Goal: Task Accomplishment & Management: Manage account settings

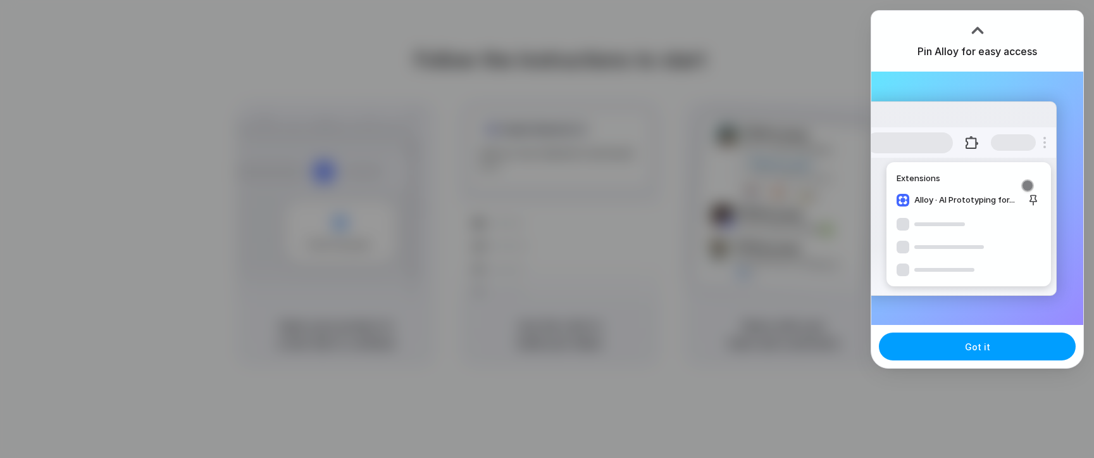
click at [952, 337] on button "Got it" at bounding box center [977, 346] width 197 height 28
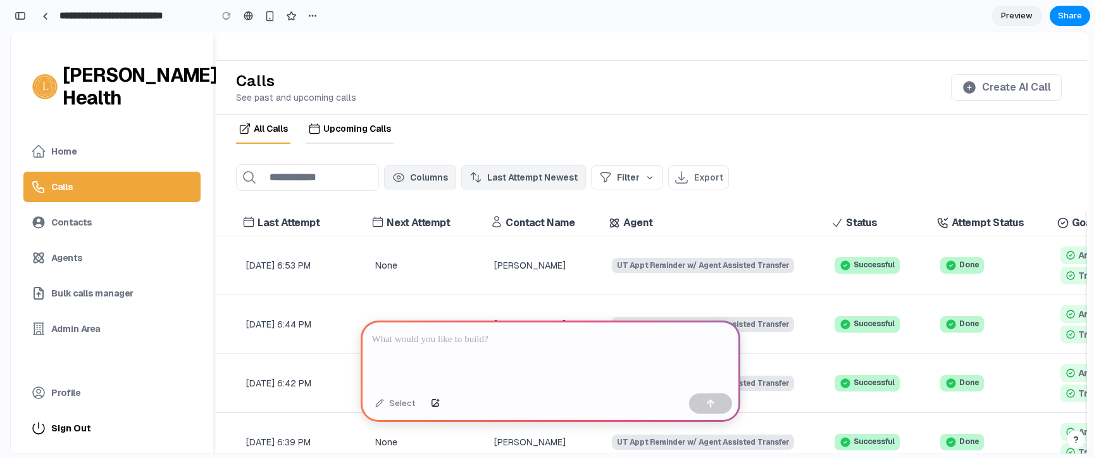
click at [544, 340] on p at bounding box center [550, 339] width 357 height 15
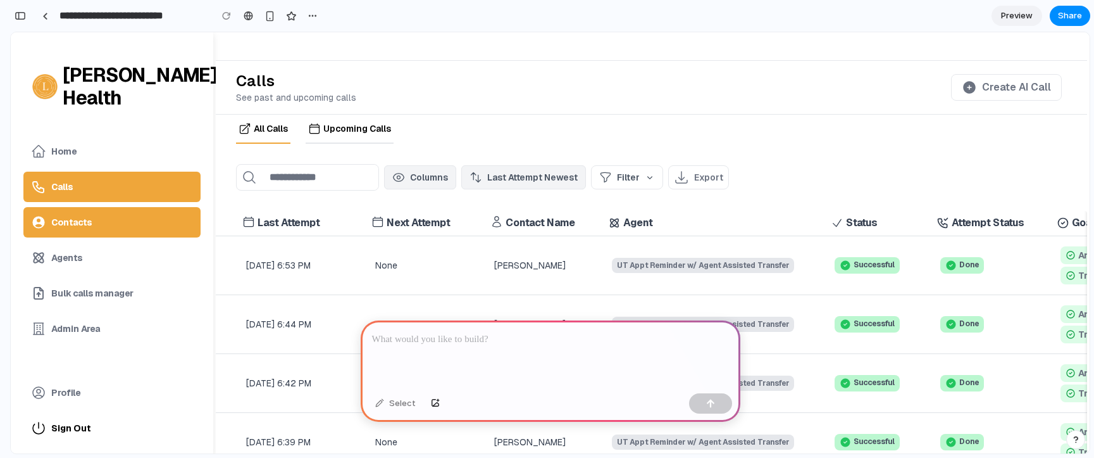
click at [117, 224] on link "Contacts" at bounding box center [111, 222] width 177 height 30
click at [98, 223] on link "Contacts" at bounding box center [111, 222] width 177 height 30
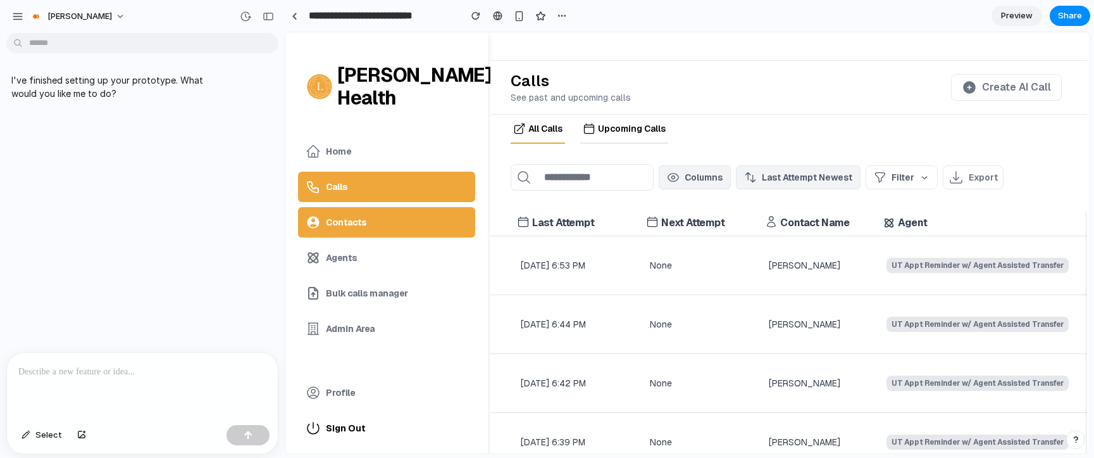
click at [356, 215] on link "Contacts" at bounding box center [386, 222] width 177 height 30
click at [354, 227] on p "Contacts" at bounding box center [346, 222] width 41 height 13
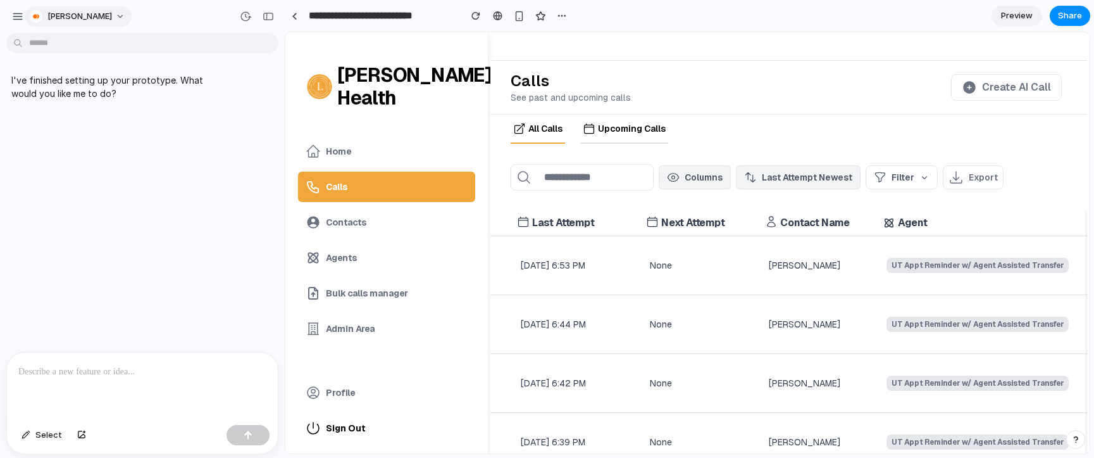
click at [49, 16] on span "Lena" at bounding box center [79, 16] width 65 height 13
click at [137, 9] on div "Settings Invite members Change theme Sign out" at bounding box center [547, 229] width 1094 height 458
click at [62, 18] on span "Lena" at bounding box center [79, 16] width 65 height 13
click at [62, 44] on span "Settings" at bounding box center [64, 45] width 35 height 13
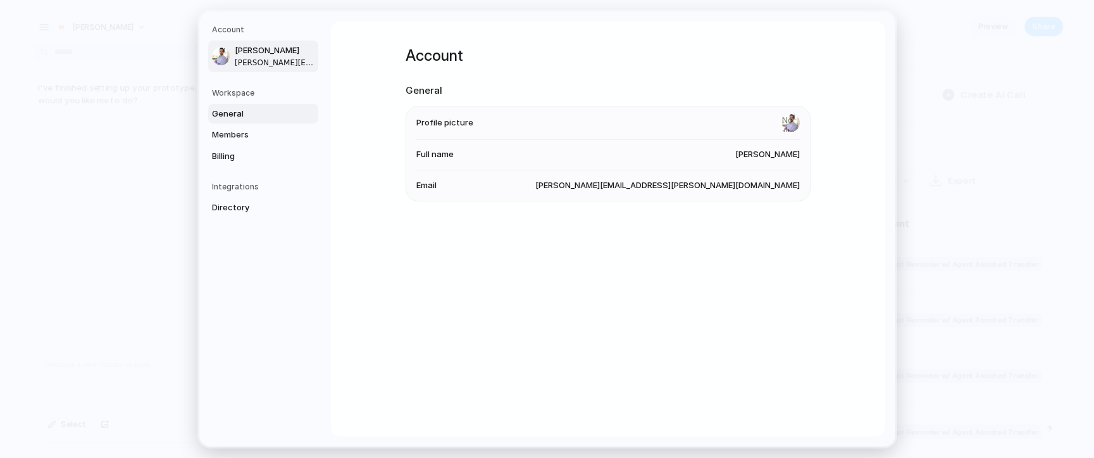
click at [247, 104] on link "General" at bounding box center [263, 114] width 110 height 20
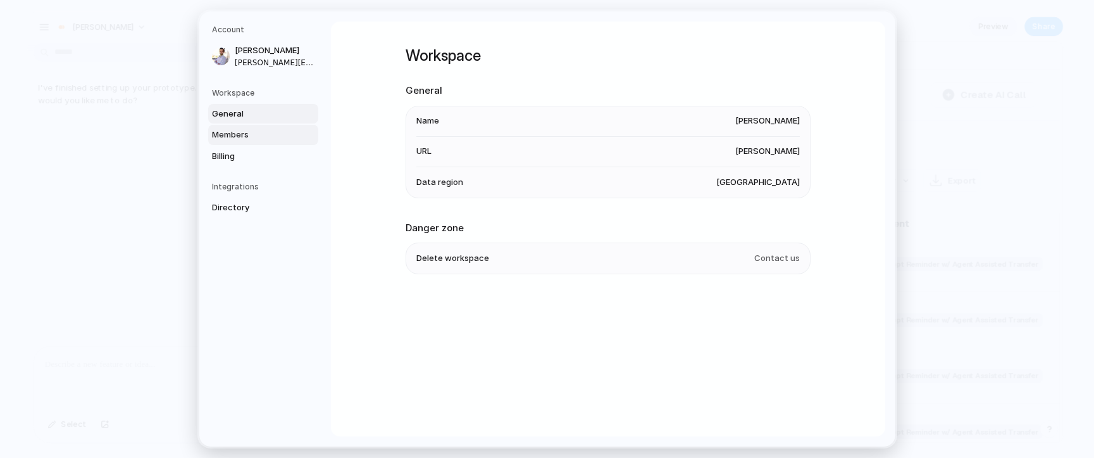
click at [237, 130] on span "Members" at bounding box center [252, 134] width 81 height 13
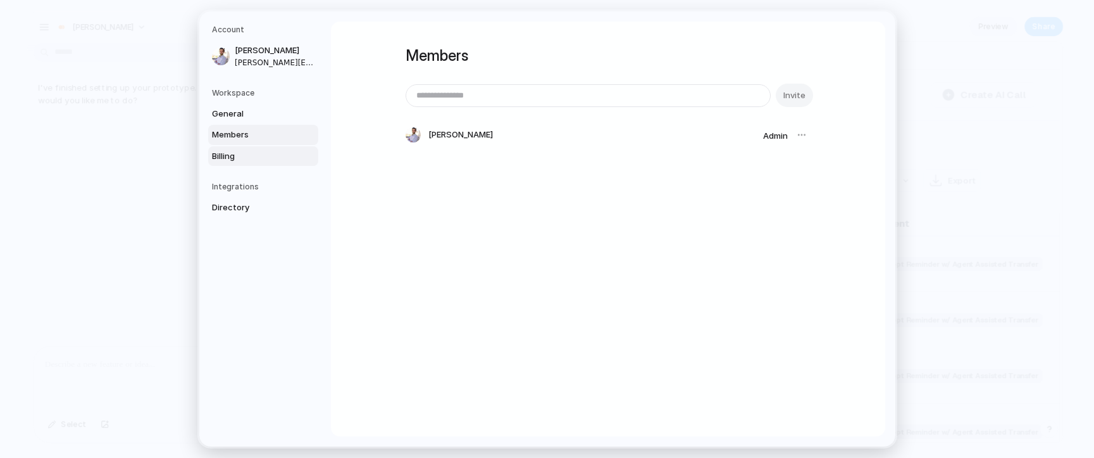
click at [231, 154] on span "Billing" at bounding box center [252, 156] width 81 height 13
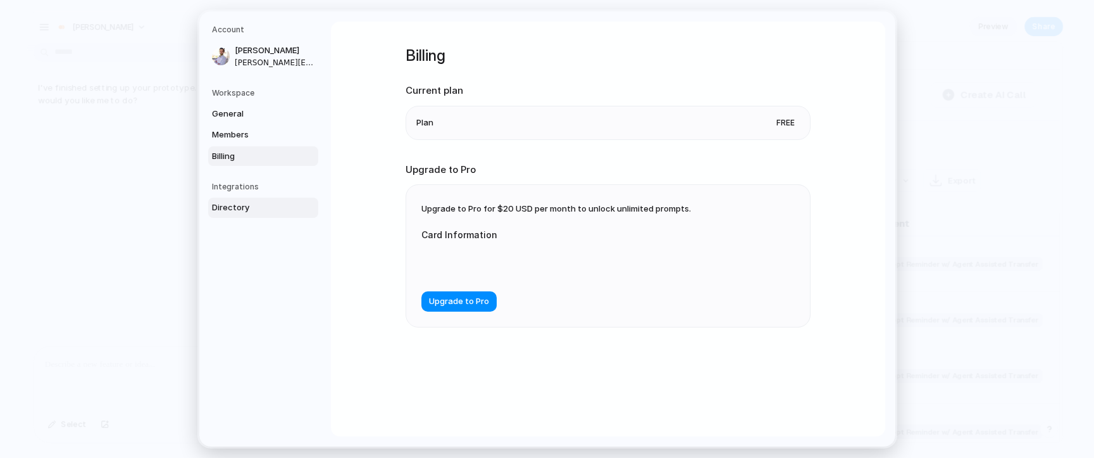
click at [227, 211] on span "Directory" at bounding box center [252, 207] width 81 height 13
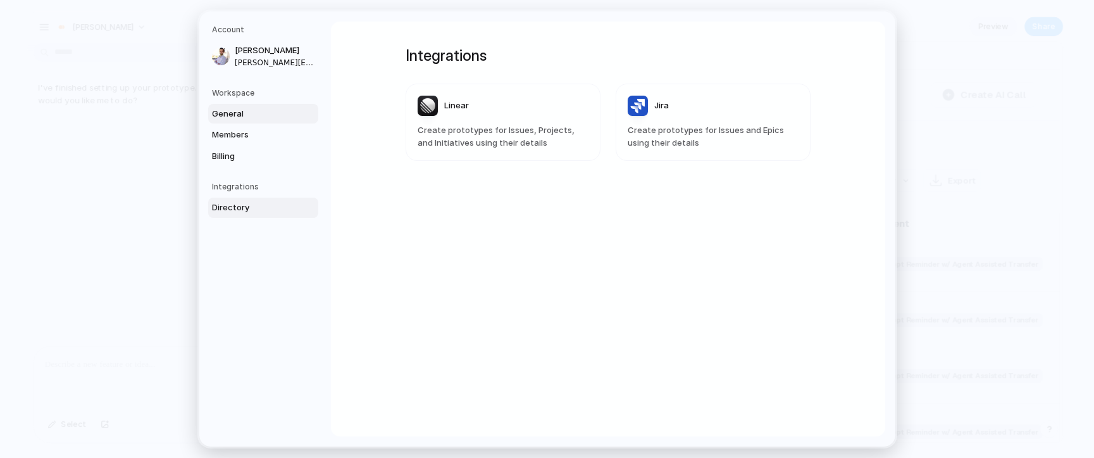
click at [229, 111] on span "General" at bounding box center [252, 114] width 81 height 13
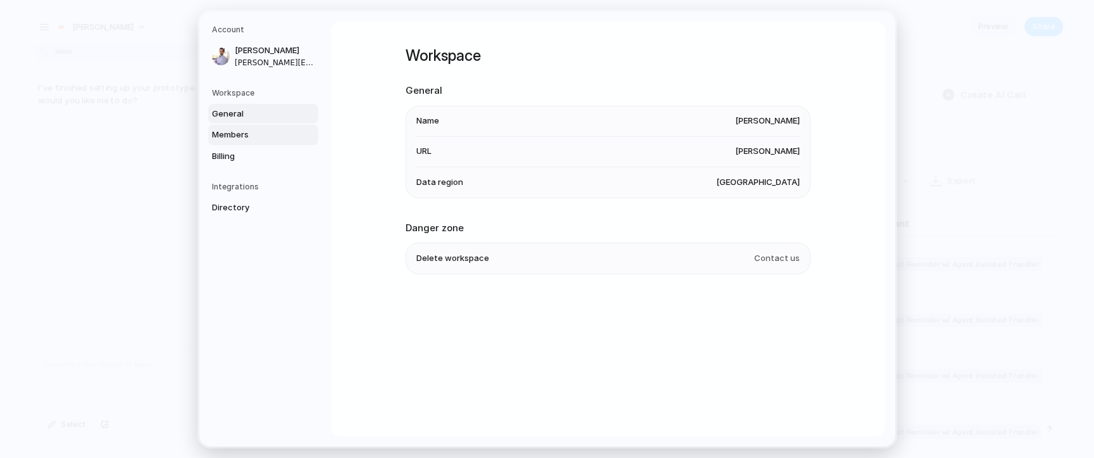
click at [239, 138] on span "Members" at bounding box center [252, 134] width 81 height 13
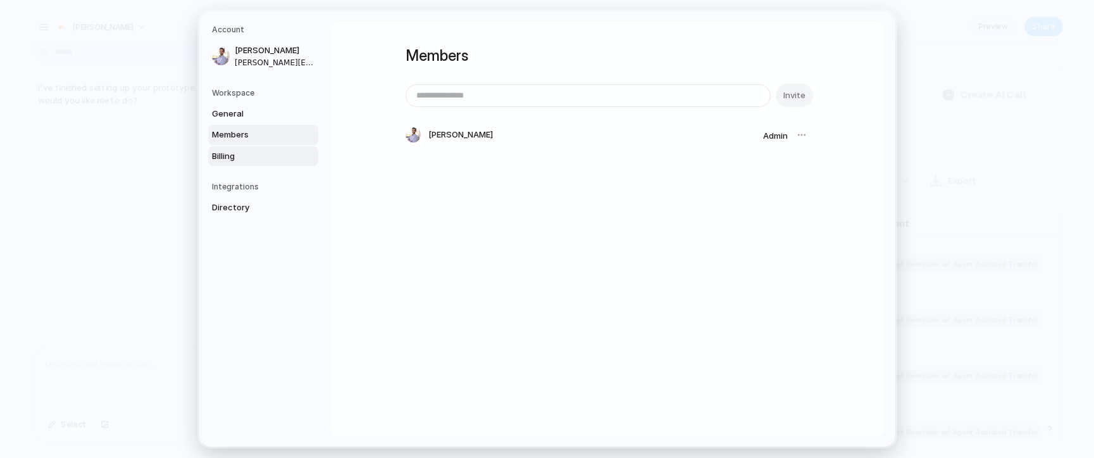
click at [211, 161] on link "Billing" at bounding box center [263, 156] width 110 height 20
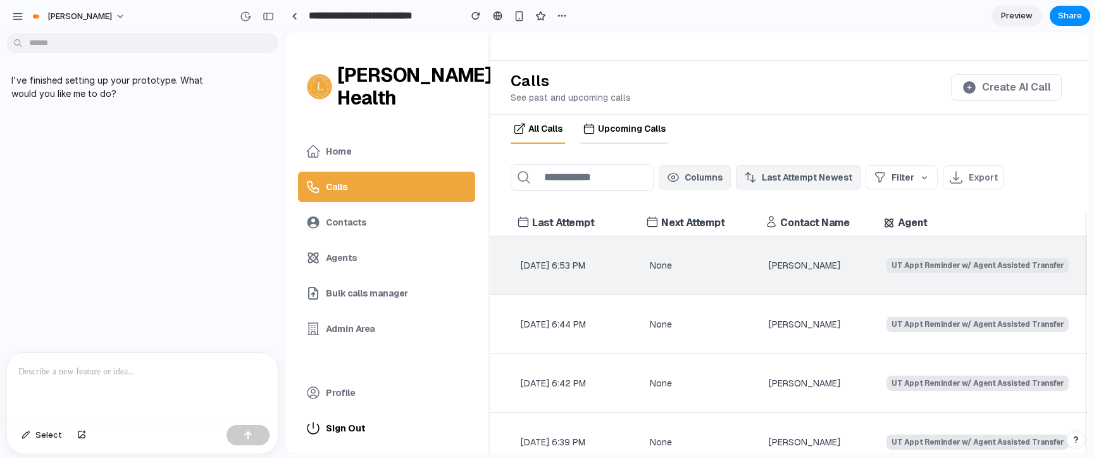
click at [690, 254] on td "None" at bounding box center [684, 265] width 129 height 59
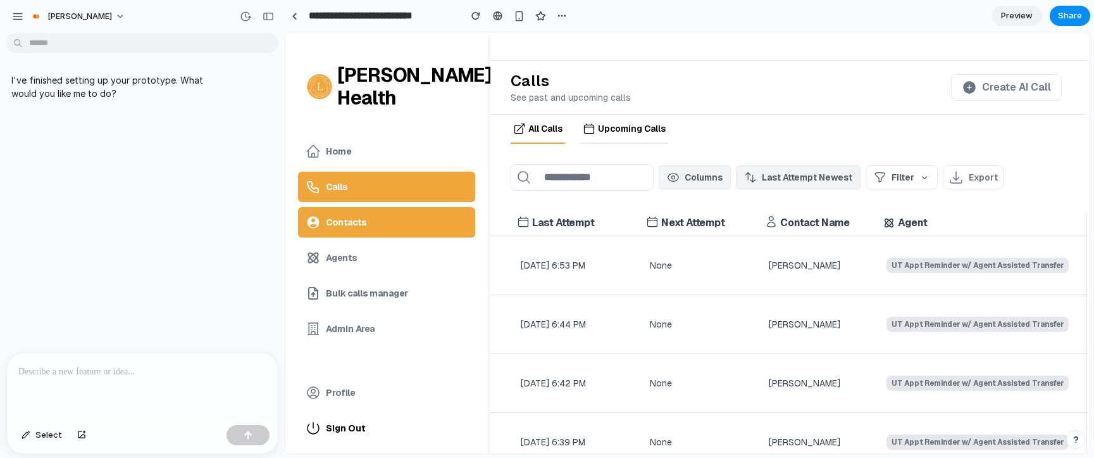
click at [371, 221] on link "Contacts" at bounding box center [386, 222] width 177 height 30
